Goal: Transaction & Acquisition: Purchase product/service

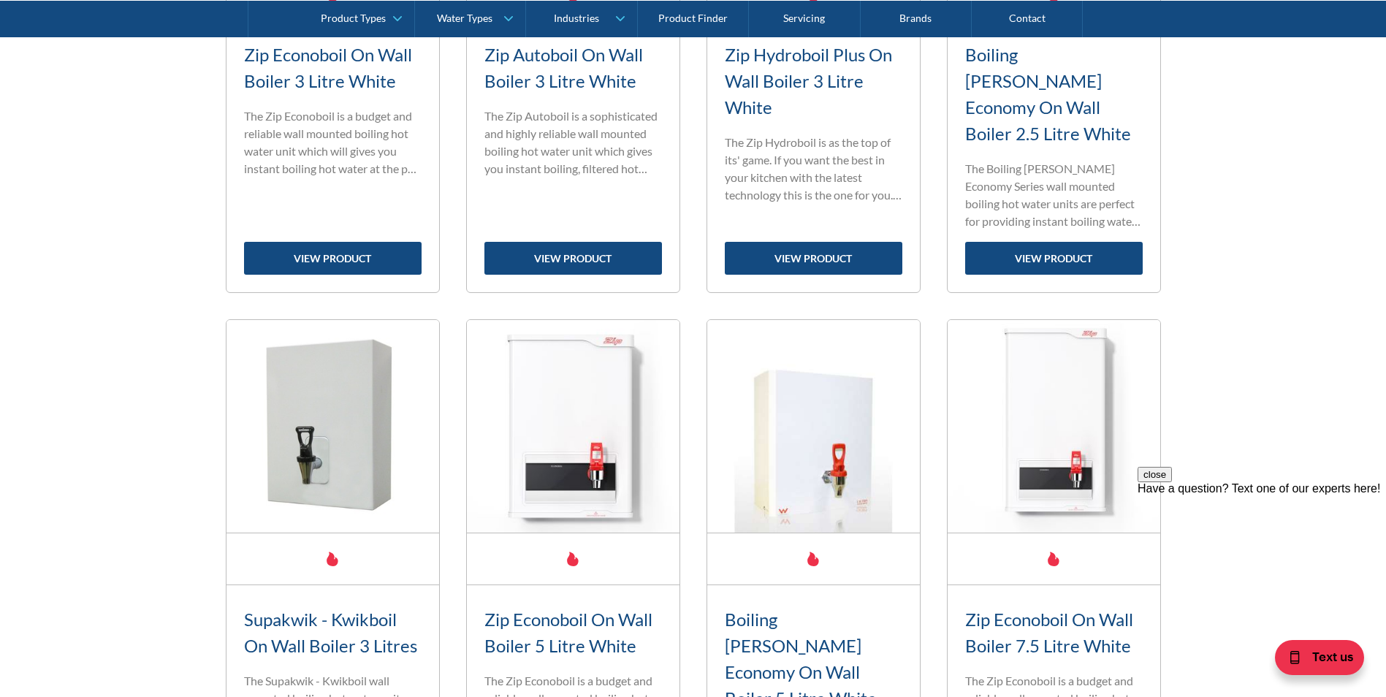
scroll to position [806, 0]
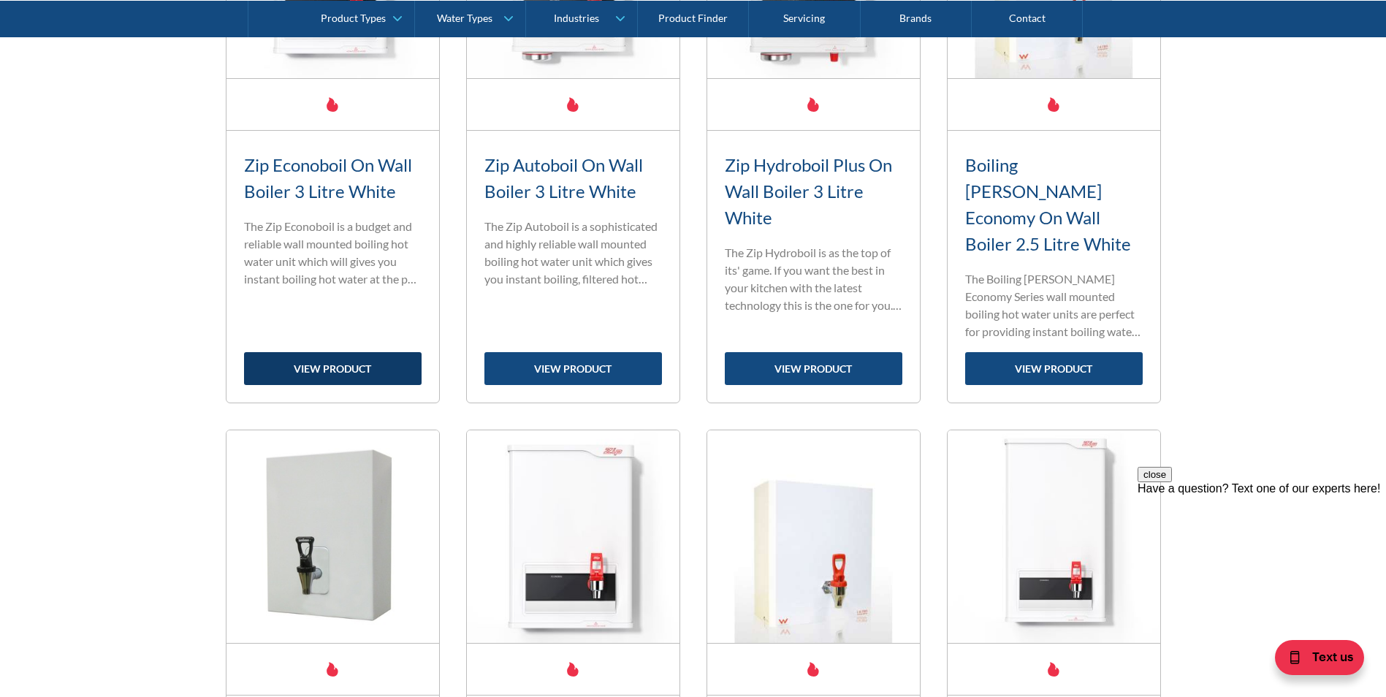
click at [356, 352] on link "view product" at bounding box center [333, 368] width 178 height 33
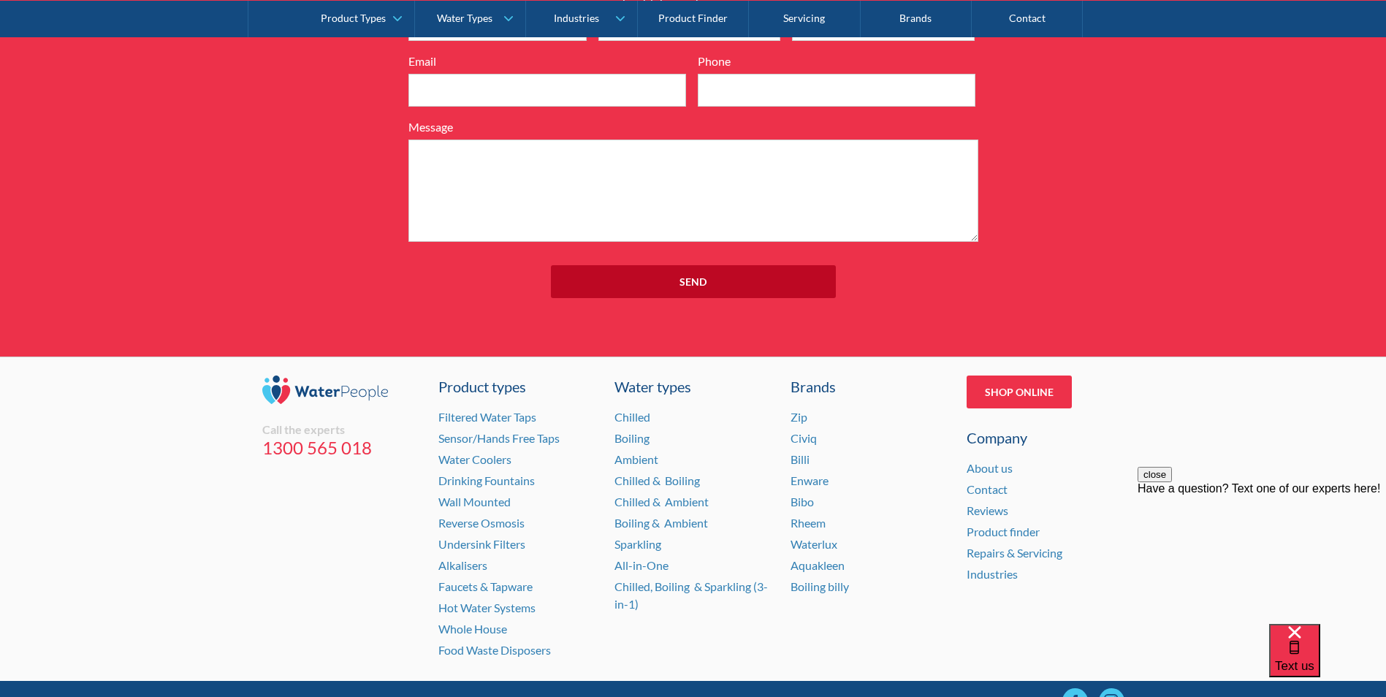
scroll to position [1731, 0]
